Goal: Find specific page/section: Find specific page/section

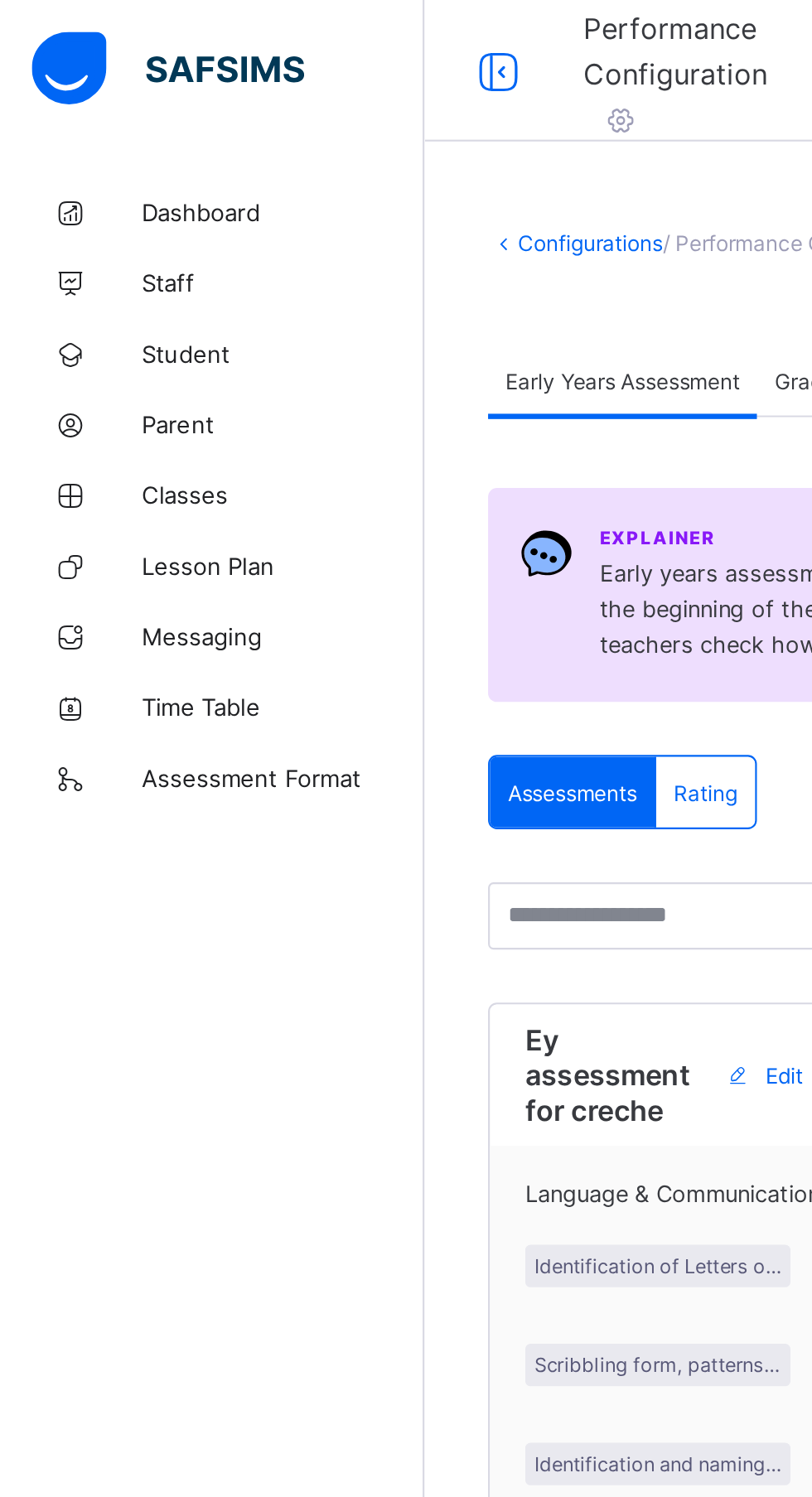
click at [113, 104] on span "Dashboard" at bounding box center [132, 100] width 133 height 14
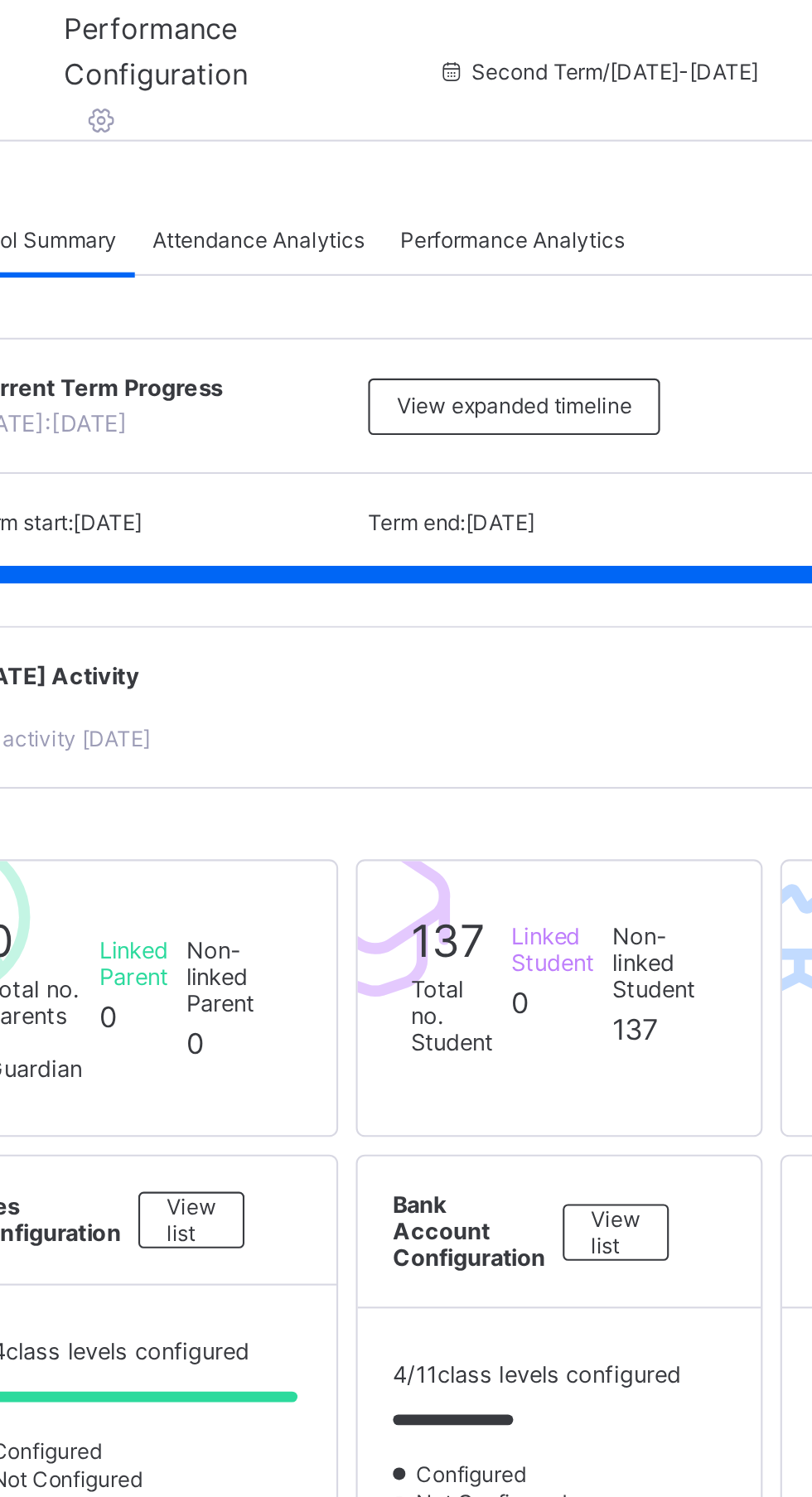
click at [511, 124] on div "Performance Analytics" at bounding box center [484, 112] width 122 height 33
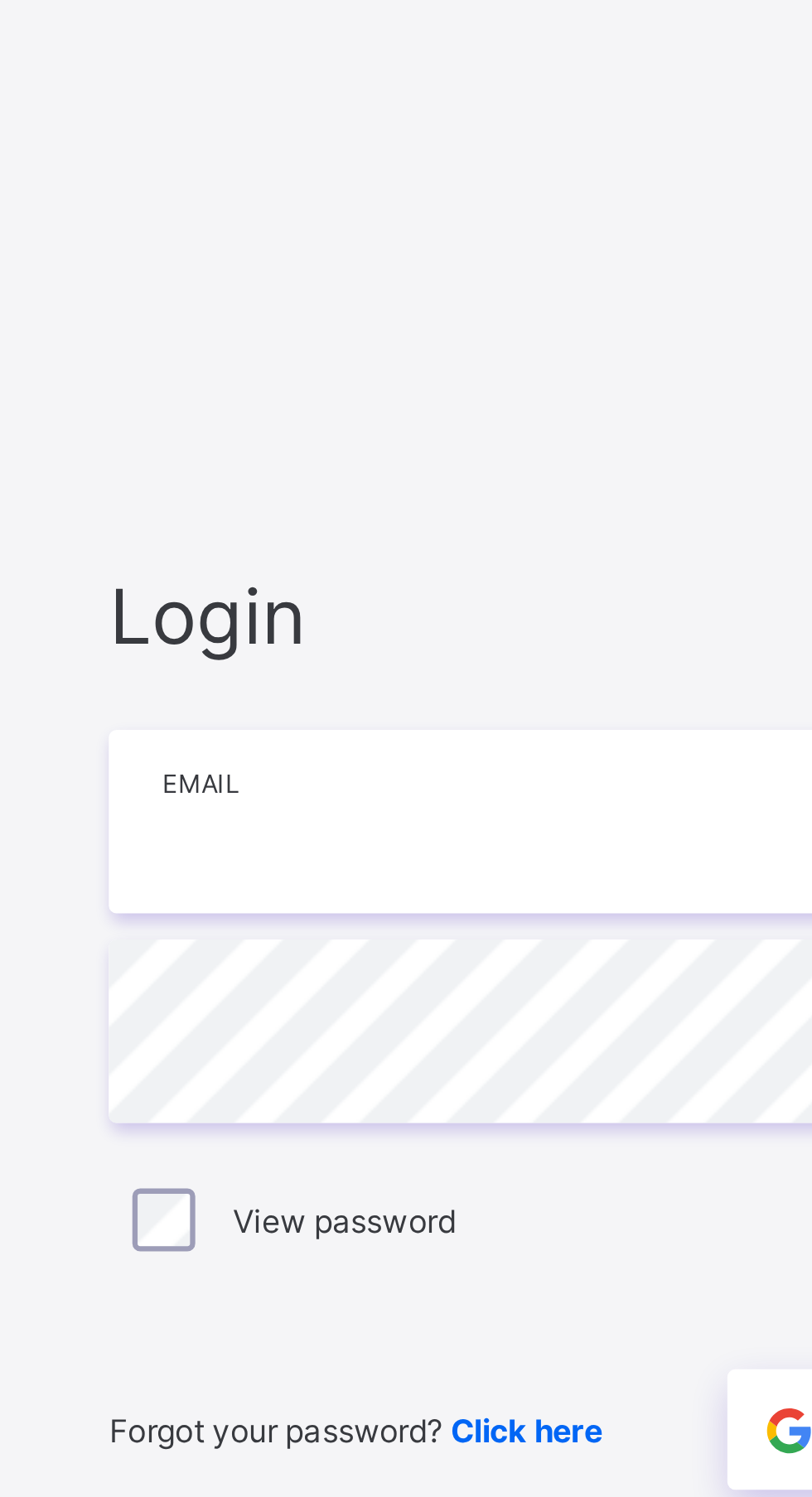
click at [446, 728] on input "email" at bounding box center [541, 699] width 431 height 58
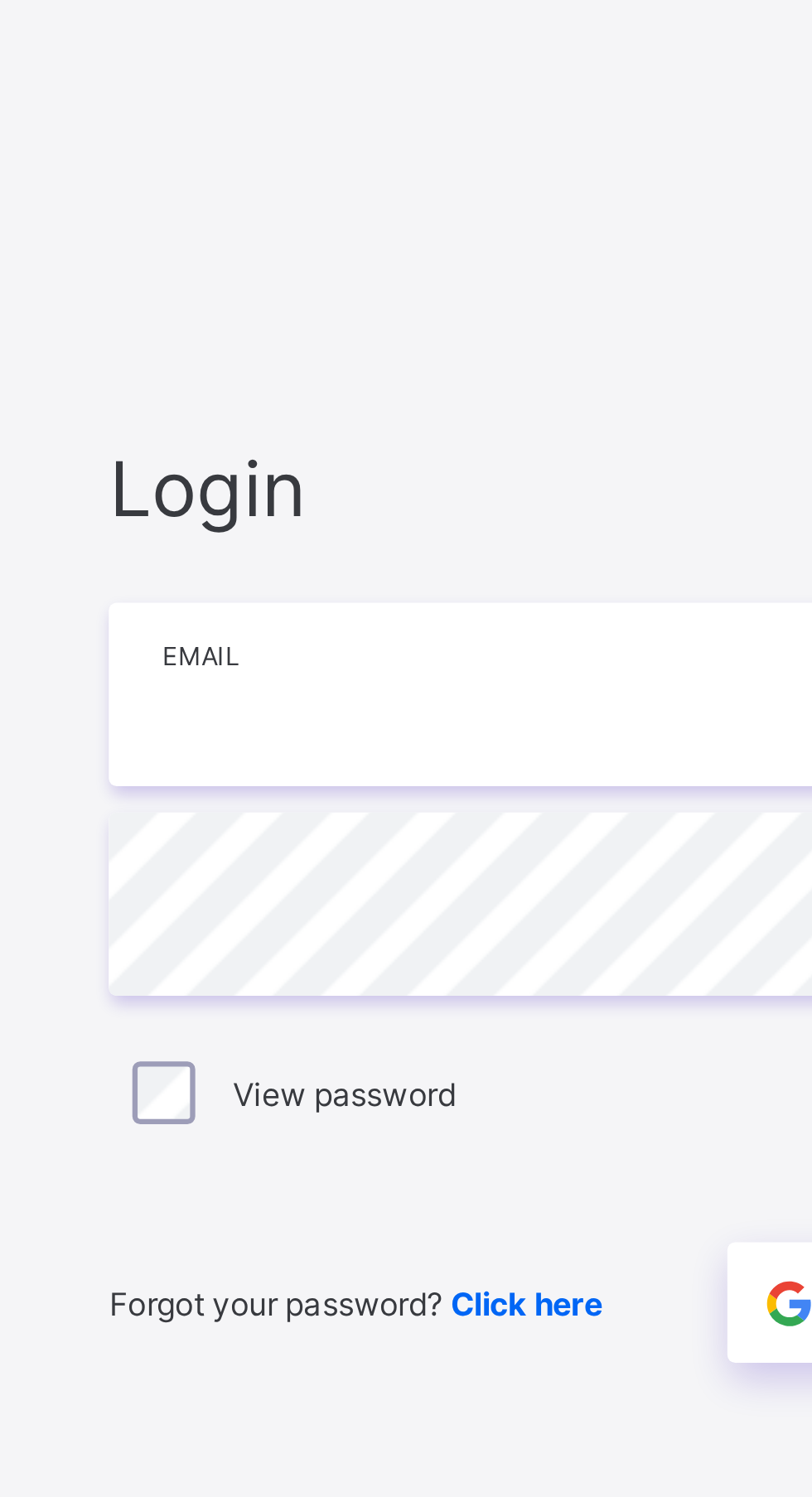
type input "**********"
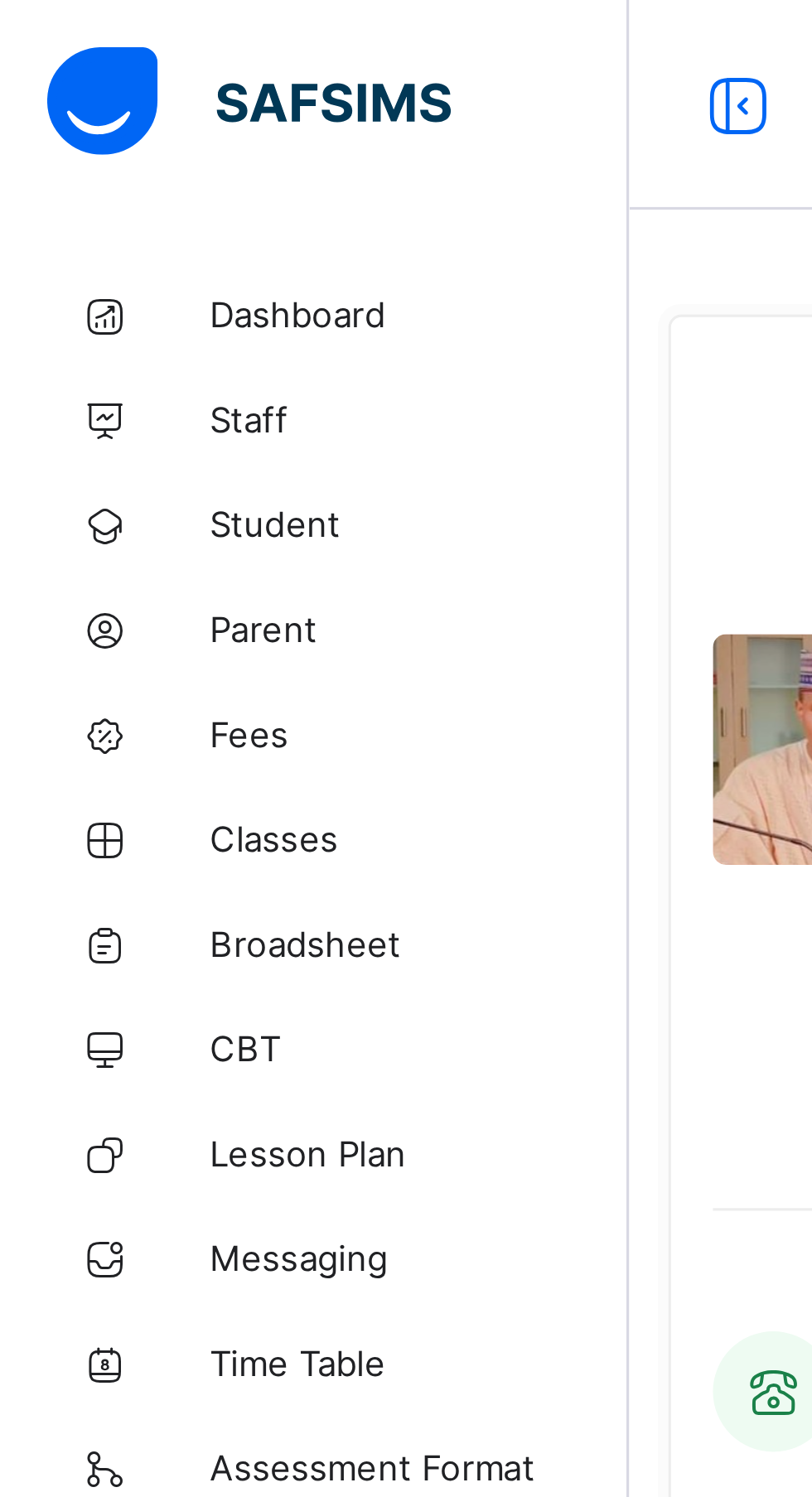
click at [100, 97] on span "Dashboard" at bounding box center [132, 100] width 133 height 14
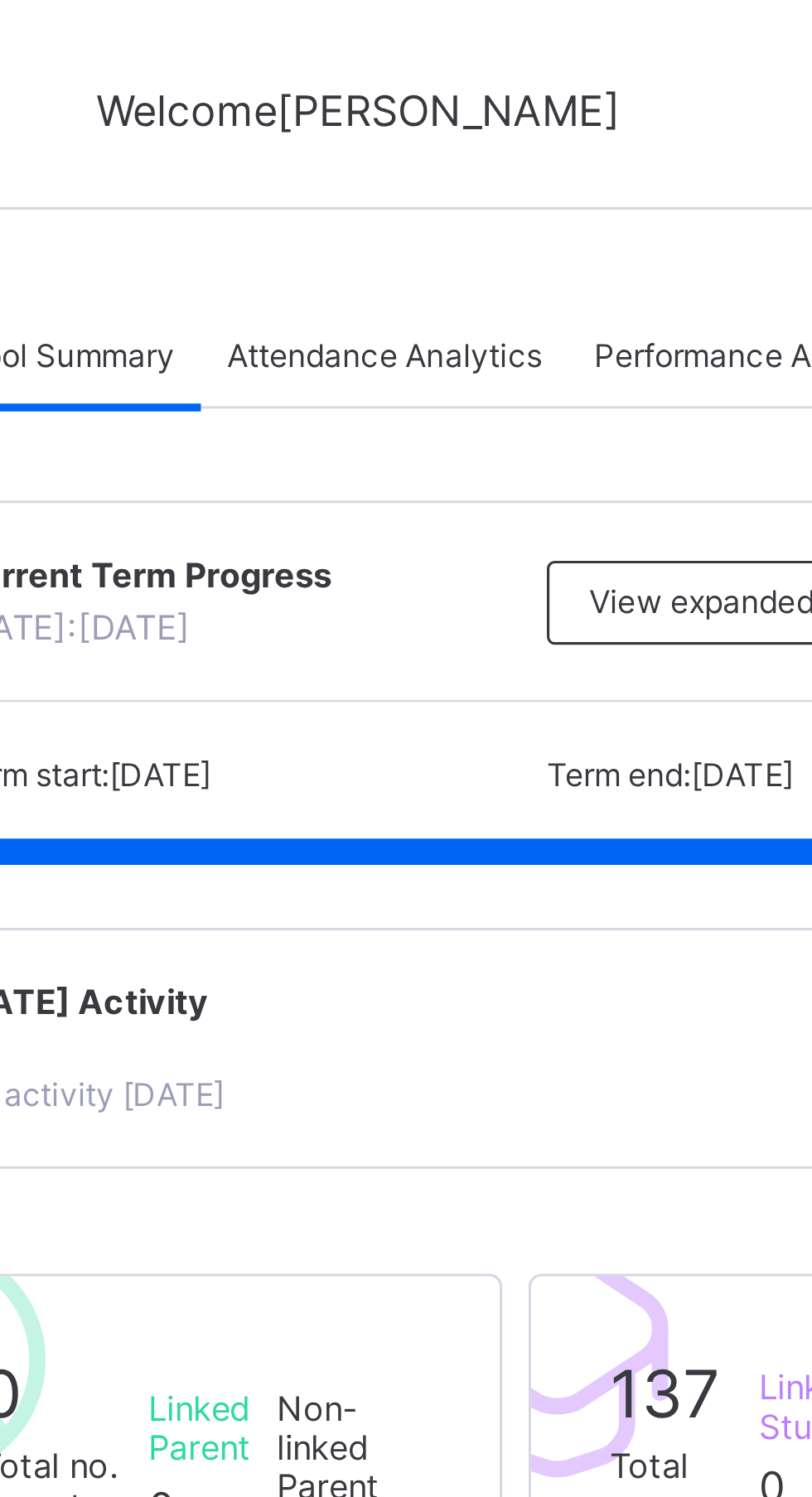
click at [392, 113] on span "Attendance Analytics" at bounding box center [365, 112] width 99 height 13
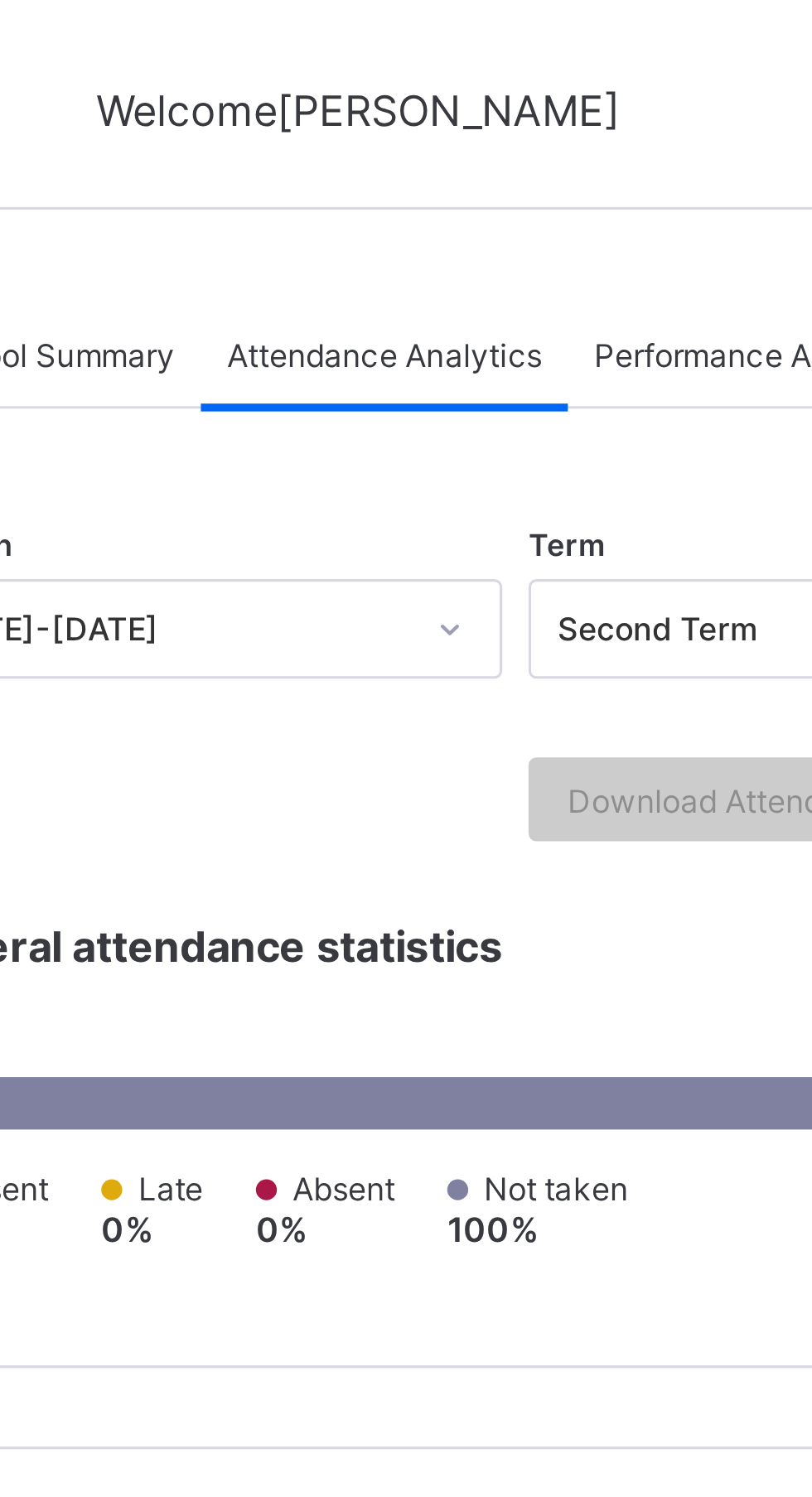
click at [457, 106] on span "Performance Analytics" at bounding box center [483, 112] width 105 height 13
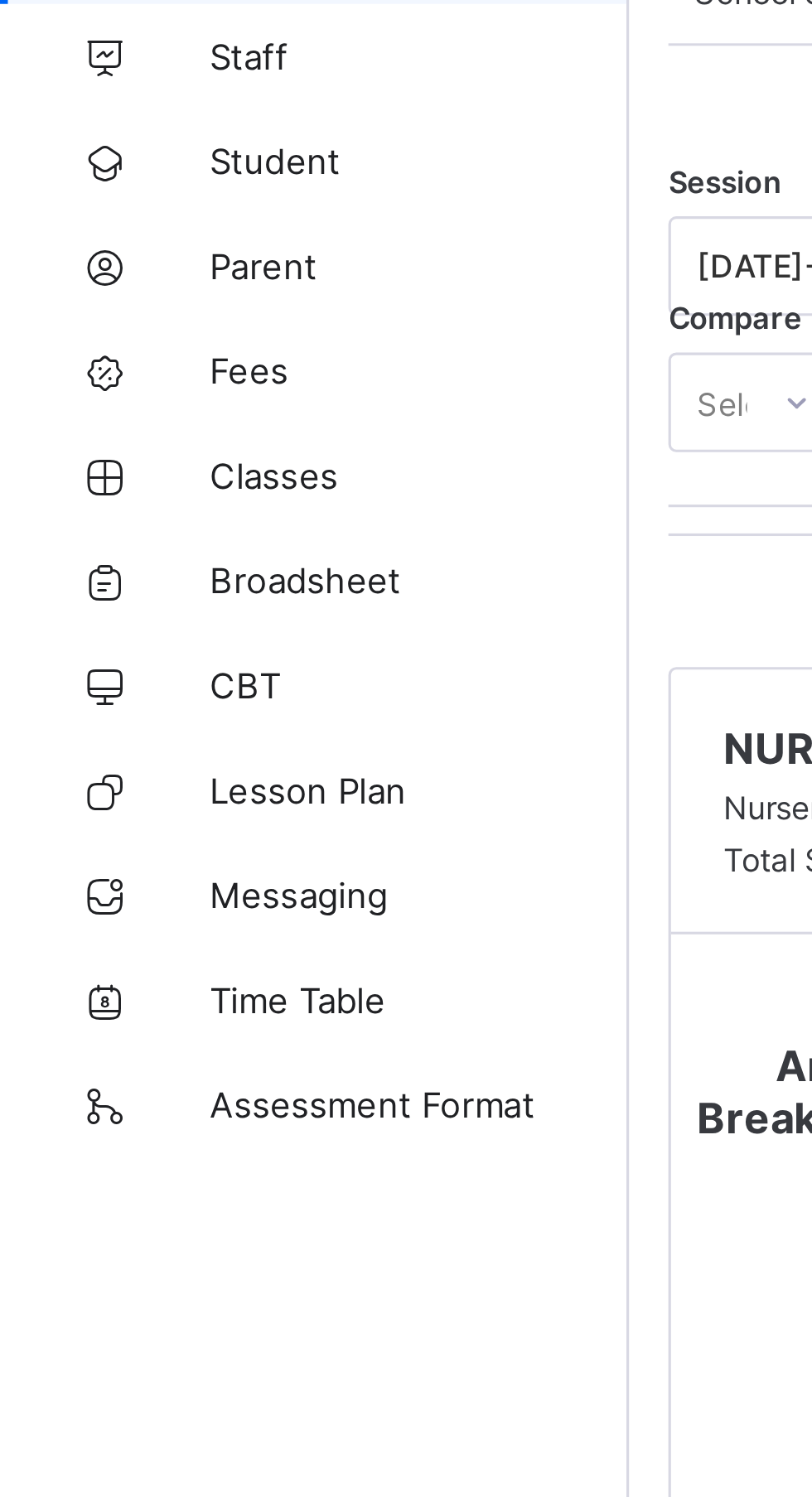
click at [108, 303] on span "Broadsheet" at bounding box center [132, 299] width 133 height 14
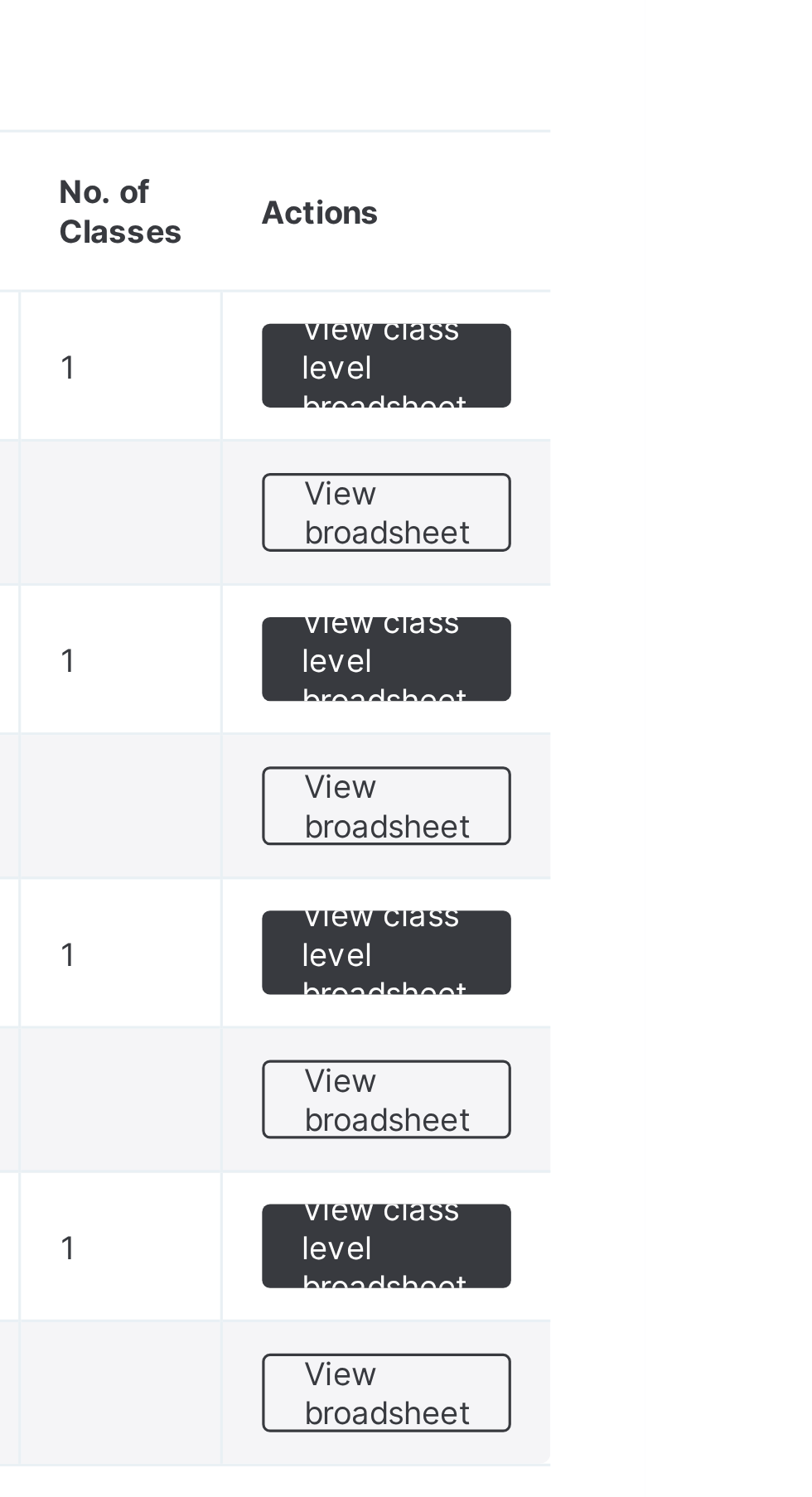
click at [747, 322] on span "View class level broadsheet" at bounding box center [731, 323] width 54 height 37
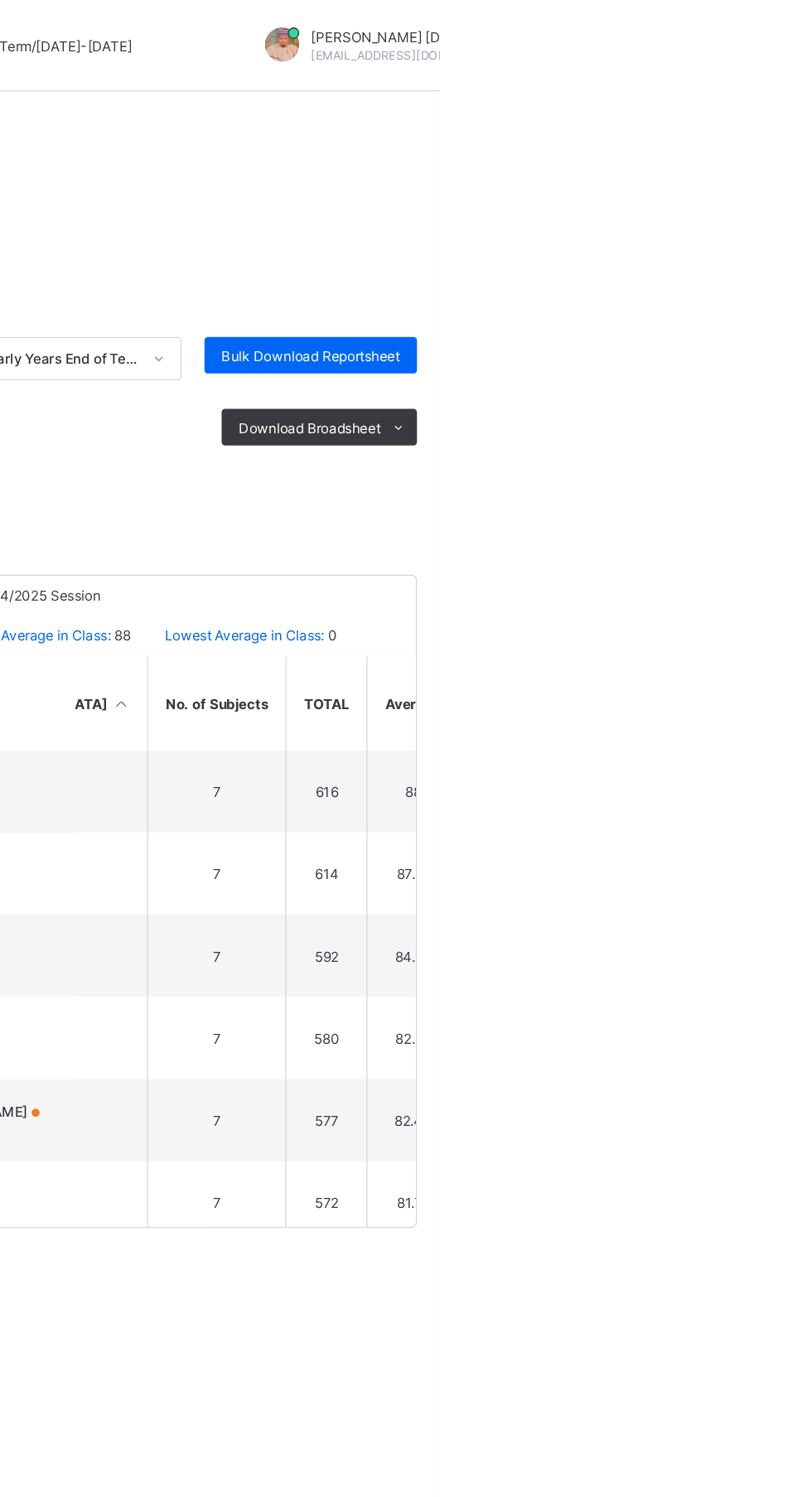
scroll to position [0, 561]
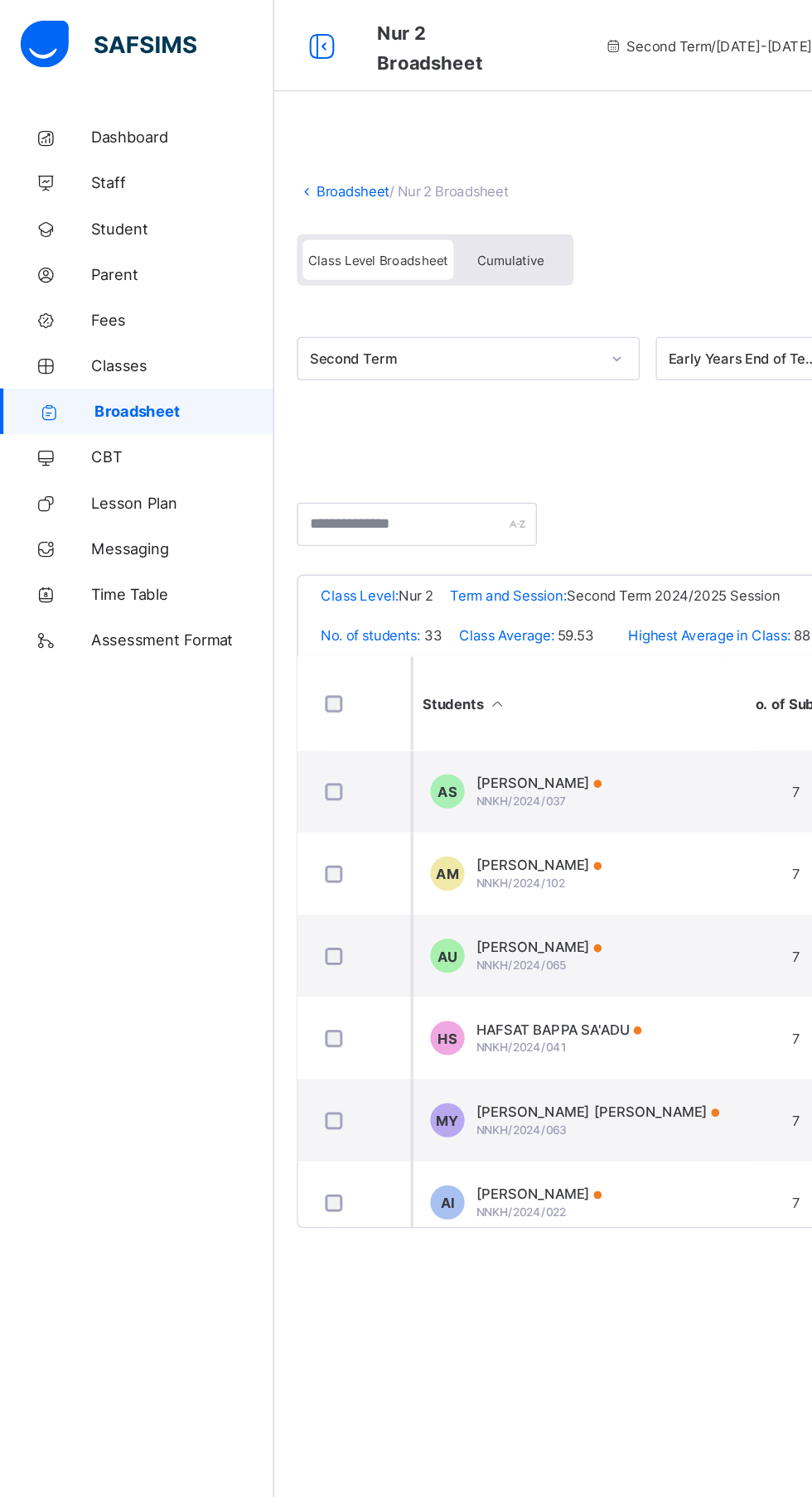
click at [403, 191] on div "Cumulative" at bounding box center [370, 188] width 82 height 29
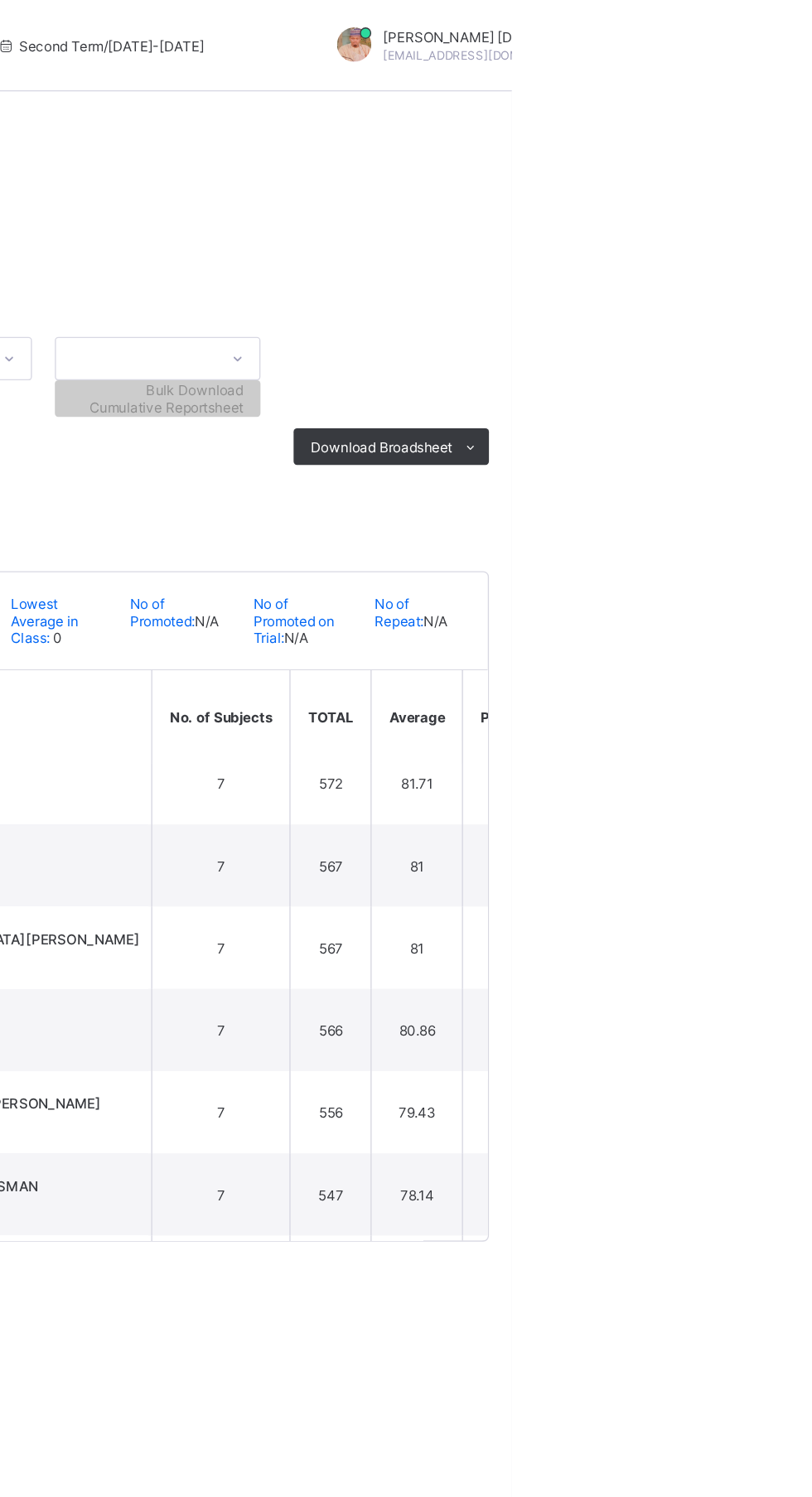
scroll to position [315, 537]
